Goal: Information Seeking & Learning: Learn about a topic

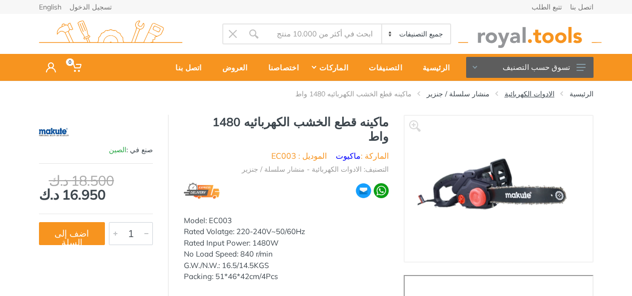
click at [538, 93] on link "الادوات الكهربائية" at bounding box center [530, 94] width 50 height 10
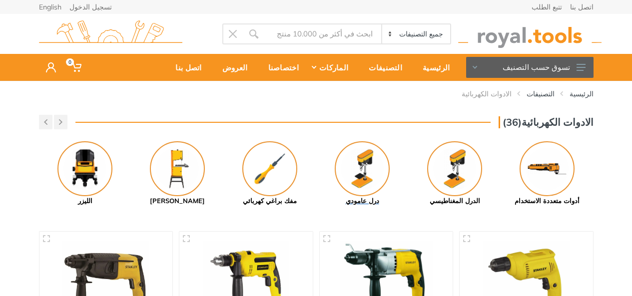
click at [360, 167] on img at bounding box center [362, 168] width 55 height 55
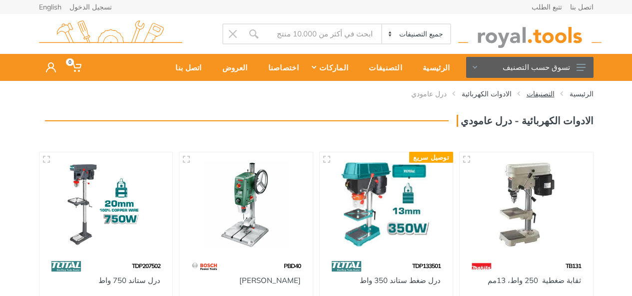
click at [542, 93] on link "التصنيفات" at bounding box center [541, 94] width 28 height 10
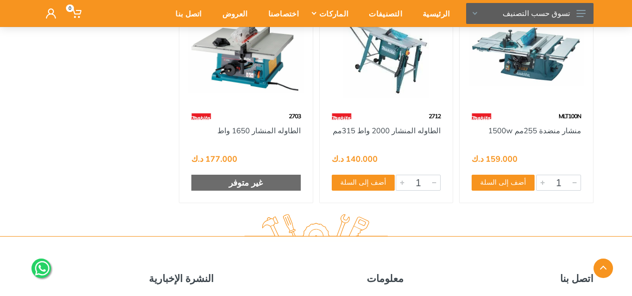
scroll to position [100, 0]
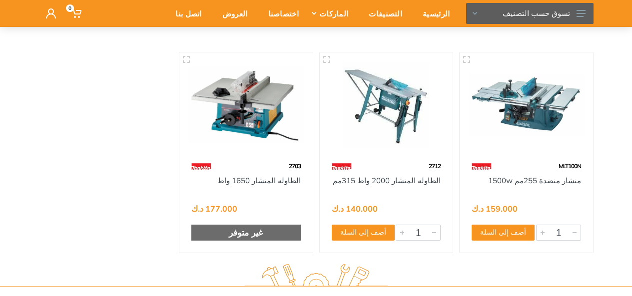
click at [270, 121] on img at bounding box center [245, 104] width 115 height 86
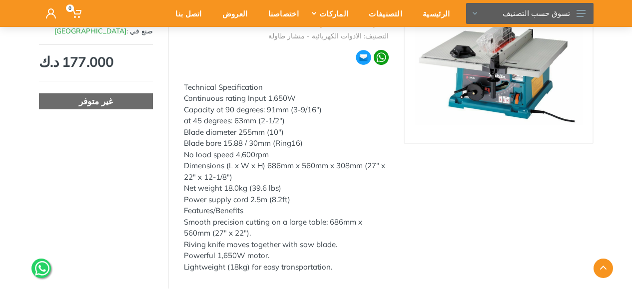
scroll to position [50, 0]
